Goal: Transaction & Acquisition: Purchase product/service

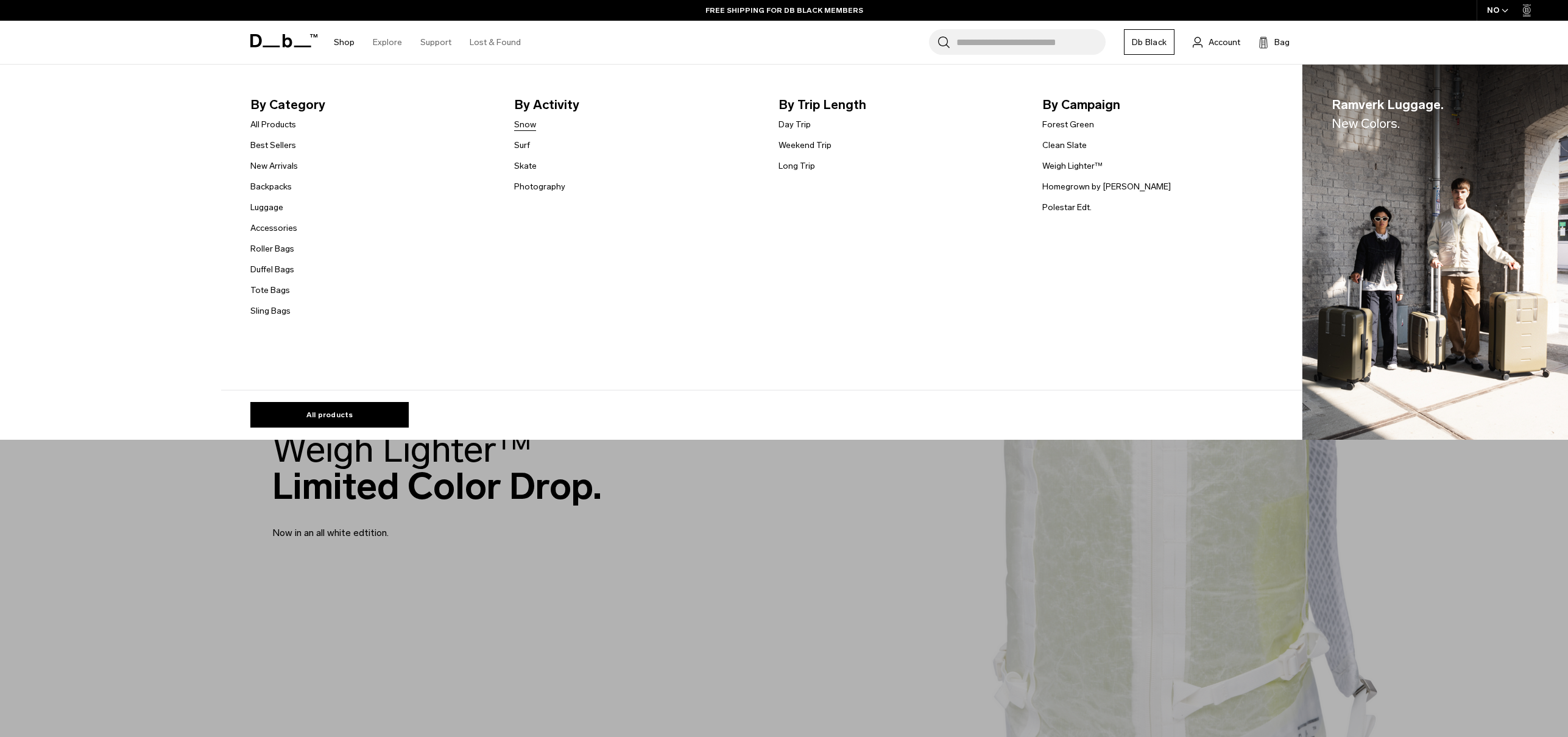
click at [528, 131] on link "Snow" at bounding box center [525, 124] width 22 height 13
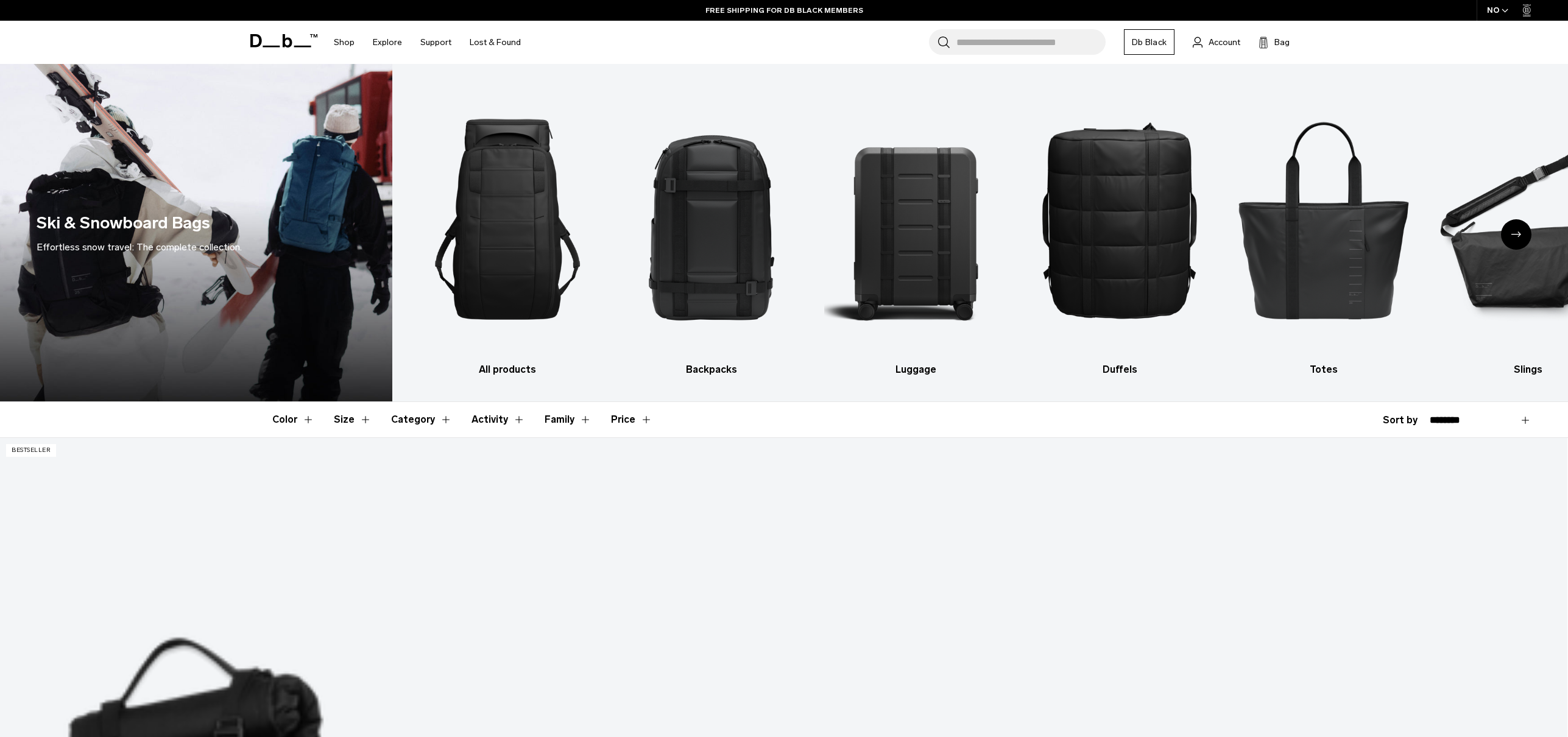
click at [1489, 8] on div "NO" at bounding box center [1498, 10] width 43 height 21
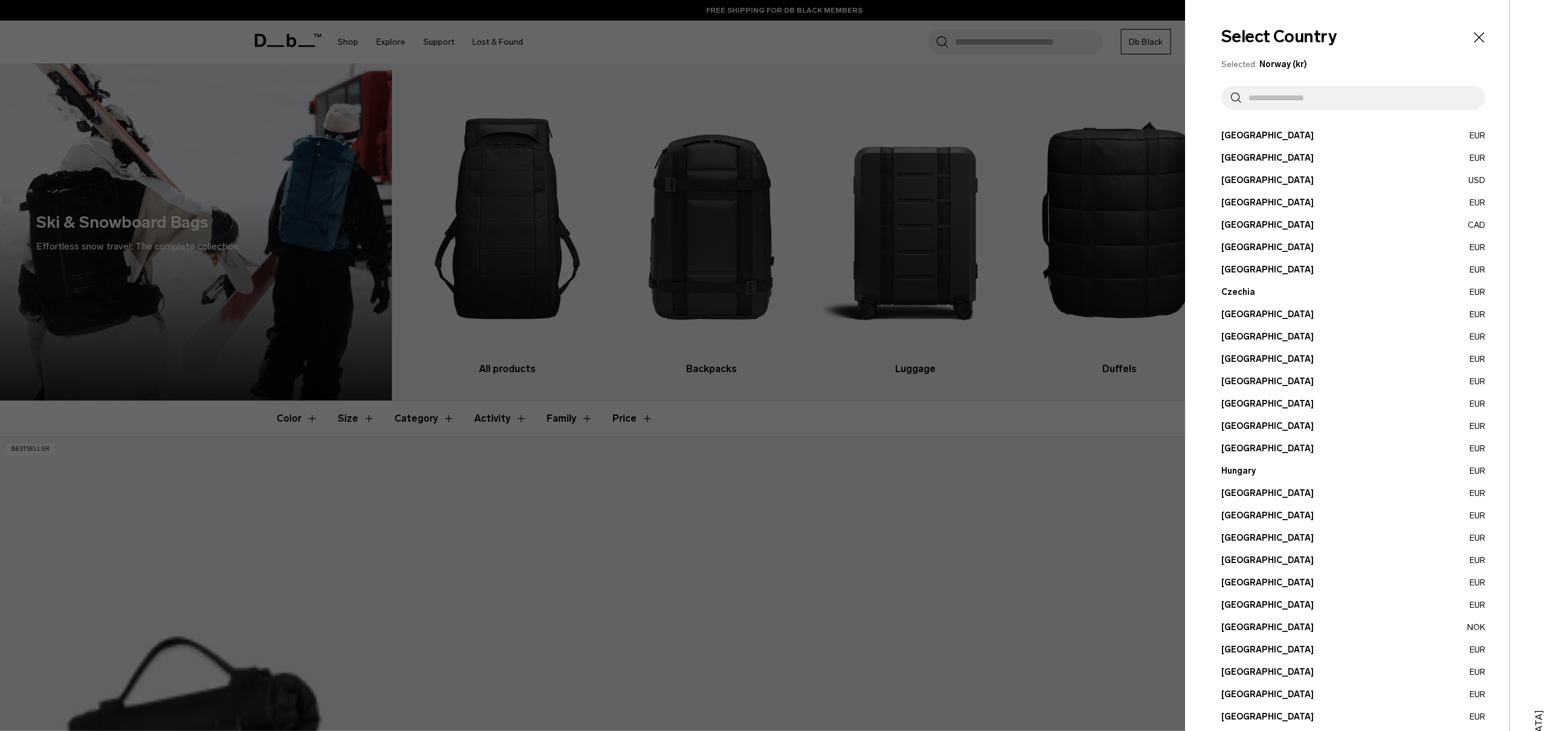
scroll to position [159, 0]
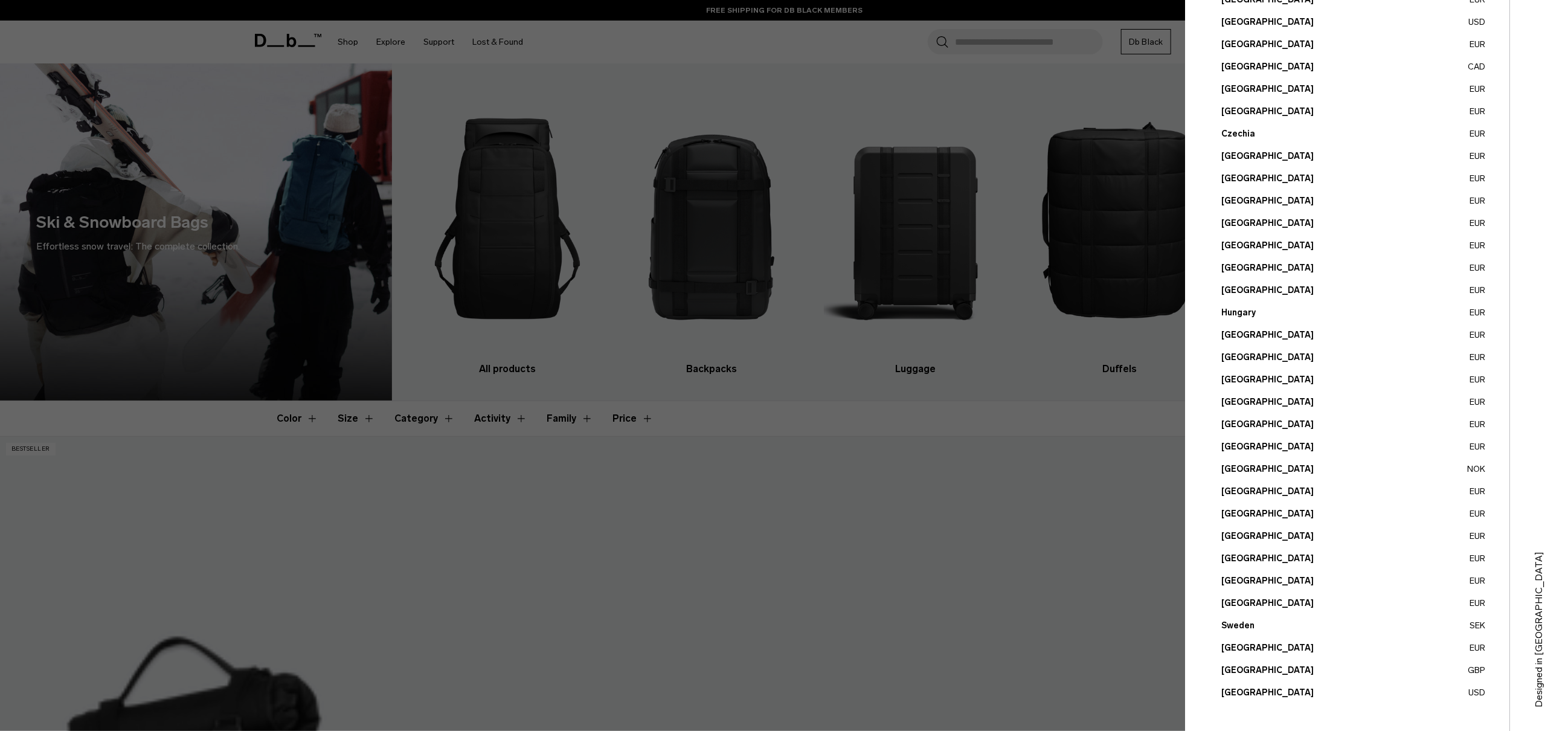
click at [1256, 687] on button "[GEOGRAPHIC_DATA] USD" at bounding box center [1352, 692] width 264 height 13
